Goal: Leave review/rating: Leave review/rating

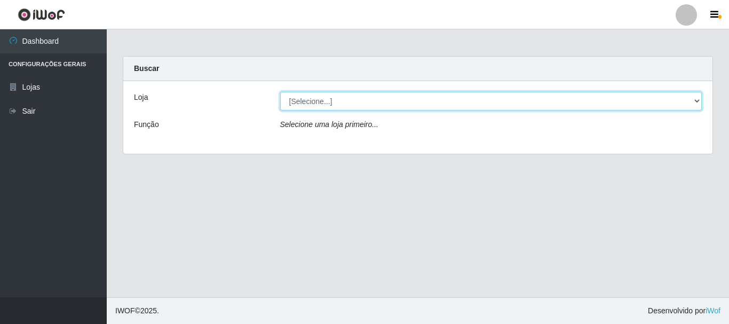
click at [695, 100] on select "[Selecione...] Nordestão - Alecrim" at bounding box center [491, 101] width 422 height 19
select select "453"
click at [280, 92] on select "[Selecione...] Nordestão - Alecrim" at bounding box center [491, 101] width 422 height 19
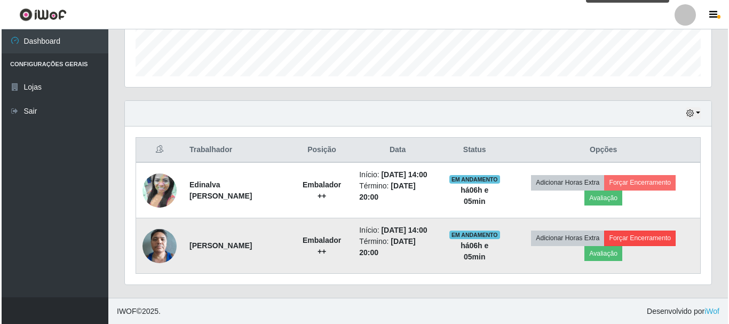
scroll to position [306, 0]
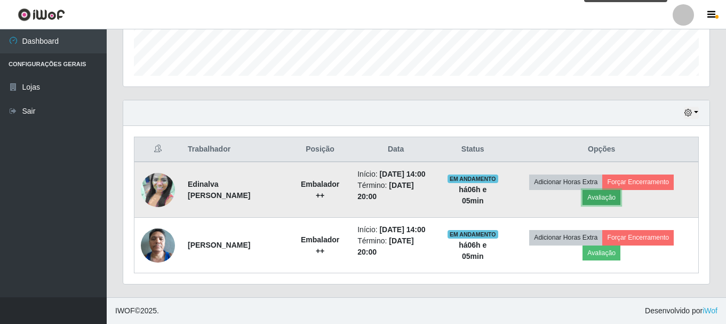
click at [609, 196] on button "Avaliação" at bounding box center [602, 197] width 38 height 15
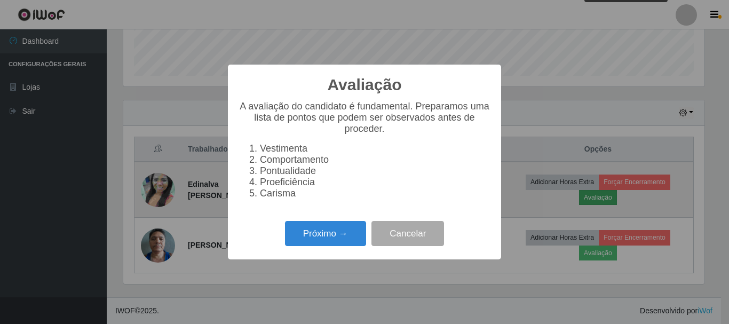
scroll to position [221, 581]
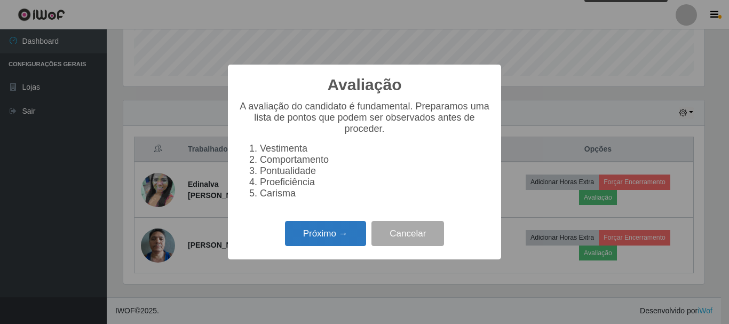
click at [338, 235] on button "Próximo →" at bounding box center [325, 233] width 81 height 25
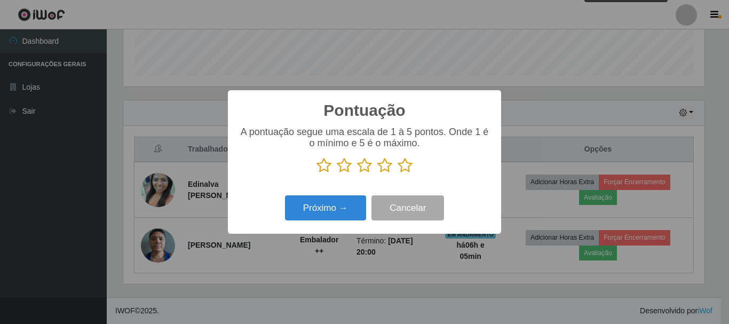
scroll to position [533220, 532860]
click at [404, 166] on icon at bounding box center [404, 165] width 15 height 16
click at [397, 173] on input "radio" at bounding box center [397, 173] width 0 height 0
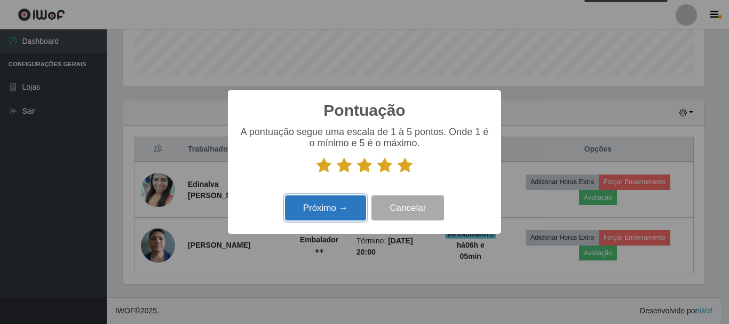
click at [343, 205] on button "Próximo →" at bounding box center [325, 207] width 81 height 25
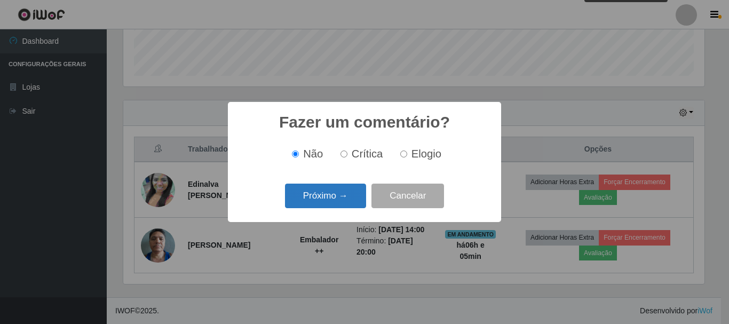
click at [336, 195] on button "Próximo →" at bounding box center [325, 196] width 81 height 25
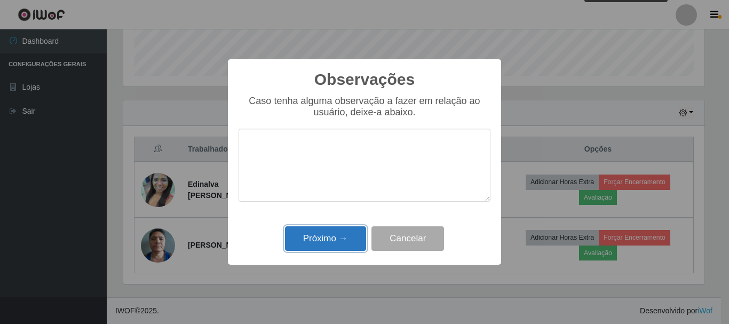
click at [348, 234] on button "Próximo →" at bounding box center [325, 238] width 81 height 25
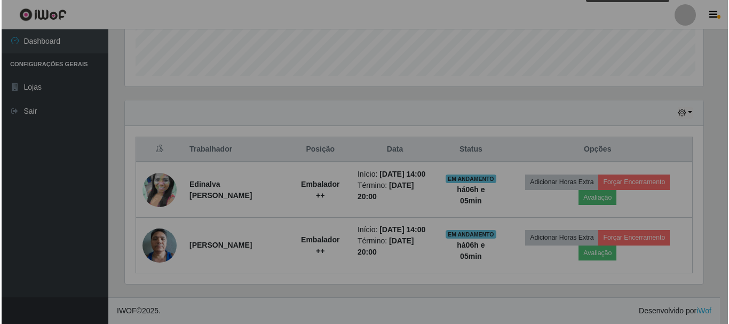
scroll to position [221, 586]
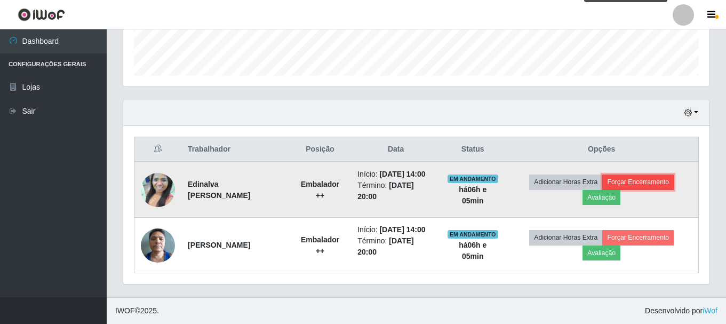
click at [637, 181] on button "Forçar Encerramento" at bounding box center [637, 181] width 71 height 15
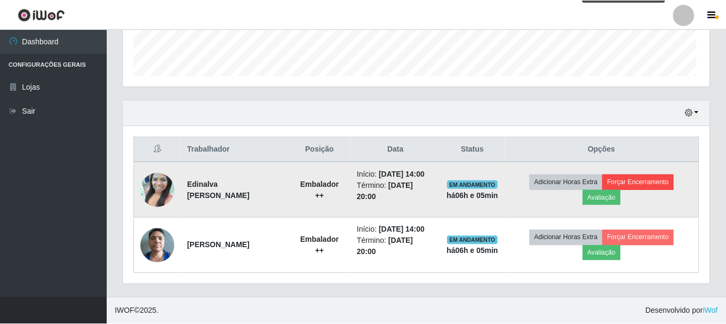
scroll to position [221, 581]
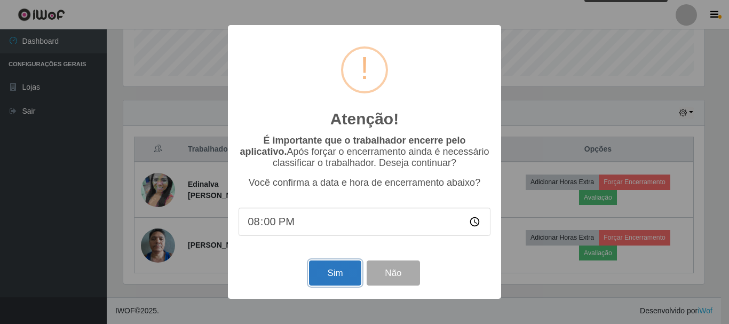
click at [344, 274] on button "Sim" at bounding box center [335, 272] width 52 height 25
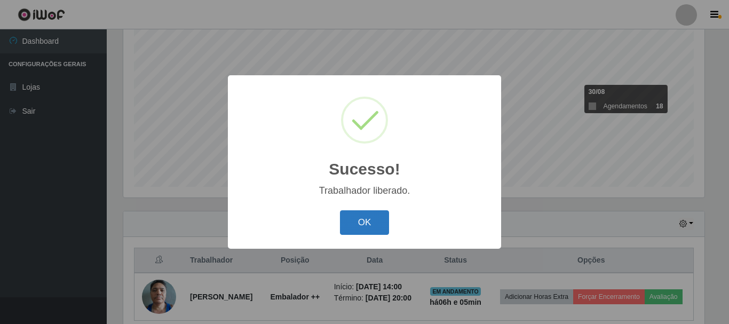
click at [369, 225] on button "OK" at bounding box center [365, 222] width 50 height 25
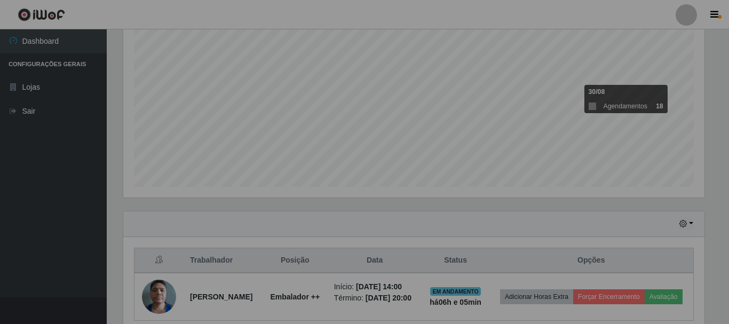
scroll to position [221, 586]
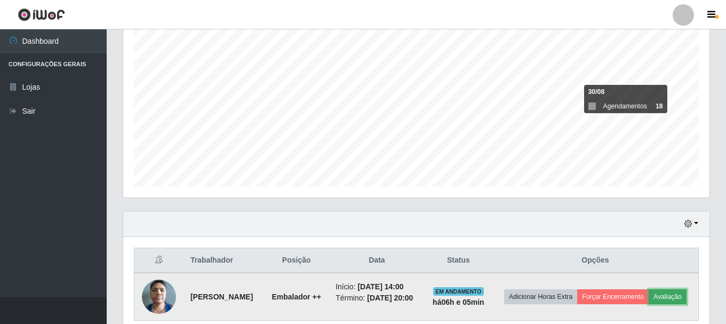
click at [649, 304] on button "Avaliação" at bounding box center [668, 296] width 38 height 15
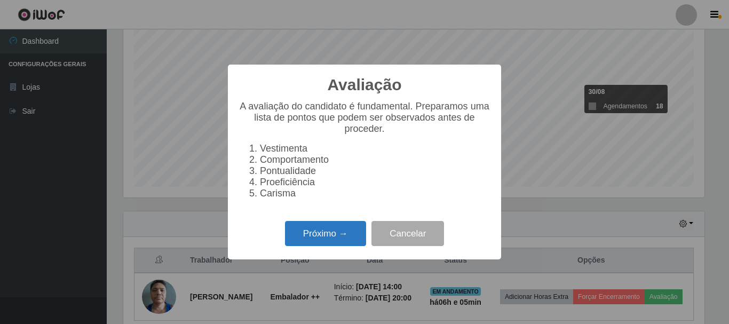
click at [341, 240] on button "Próximo →" at bounding box center [325, 233] width 81 height 25
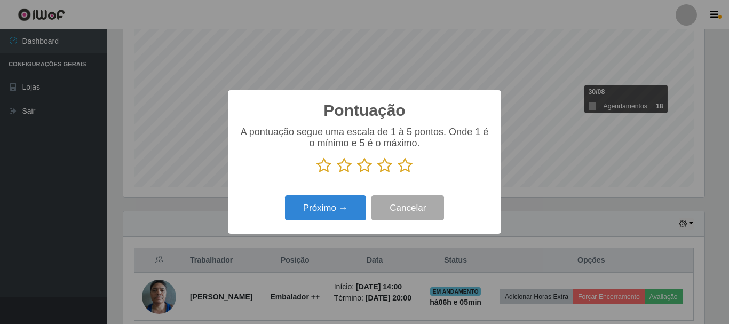
scroll to position [533220, 532860]
click at [405, 170] on icon at bounding box center [404, 165] width 15 height 16
click at [397, 173] on input "radio" at bounding box center [397, 173] width 0 height 0
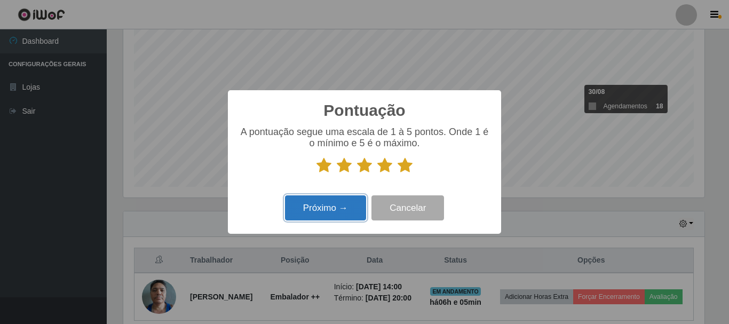
click at [357, 204] on button "Próximo →" at bounding box center [325, 207] width 81 height 25
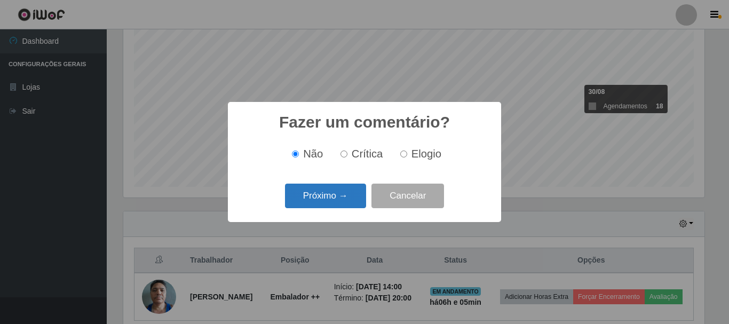
click at [352, 198] on button "Próximo →" at bounding box center [325, 196] width 81 height 25
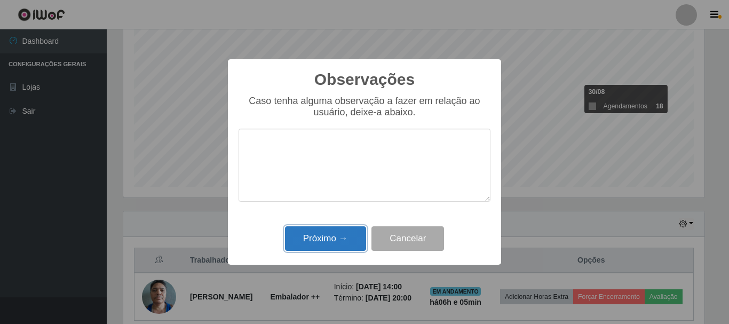
click at [349, 240] on button "Próximo →" at bounding box center [325, 238] width 81 height 25
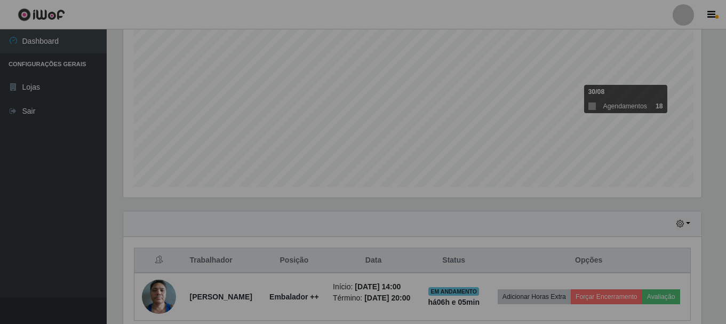
scroll to position [221, 586]
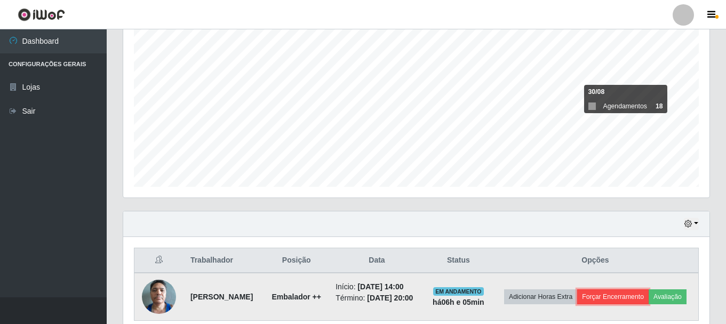
click at [649, 290] on button "Forçar Encerramento" at bounding box center [612, 296] width 71 height 15
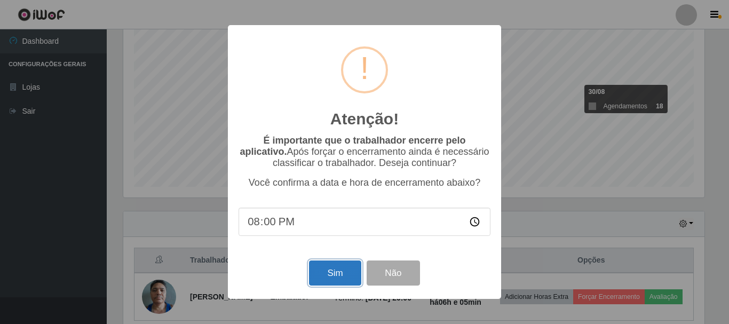
click at [345, 276] on button "Sim" at bounding box center [335, 272] width 52 height 25
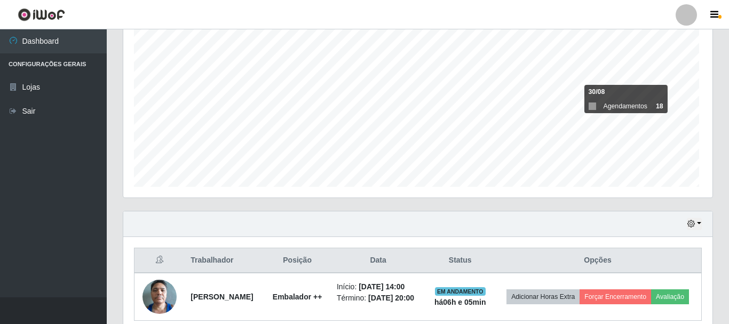
scroll to position [0, 0]
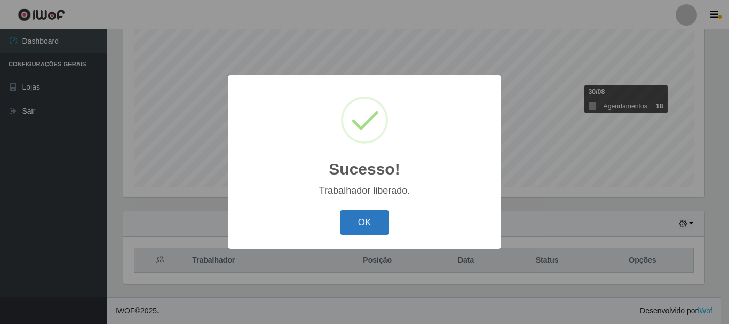
click at [378, 221] on button "OK" at bounding box center [365, 222] width 50 height 25
